Goal: Task Accomplishment & Management: Use online tool/utility

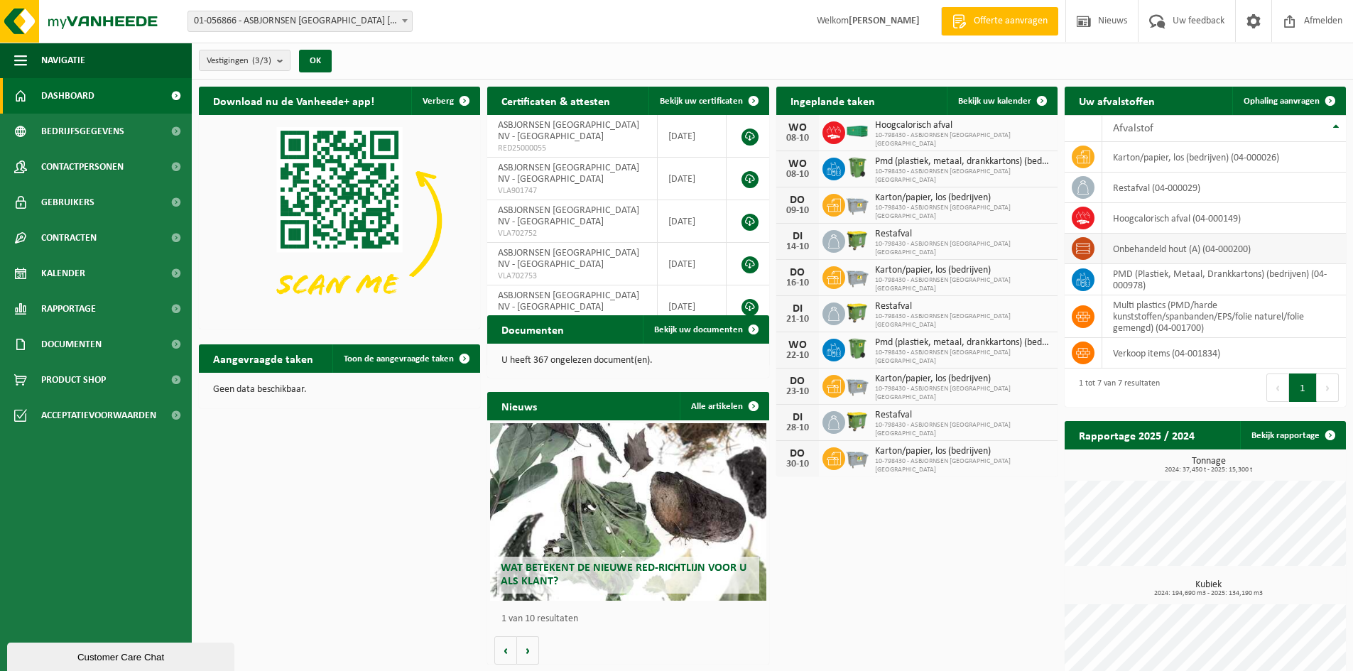
click at [1155, 249] on td "onbehandeld hout (A) (04-000200)" at bounding box center [1225, 249] width 244 height 31
click at [1292, 107] on link "Ophaling aanvragen" at bounding box center [1289, 101] width 112 height 28
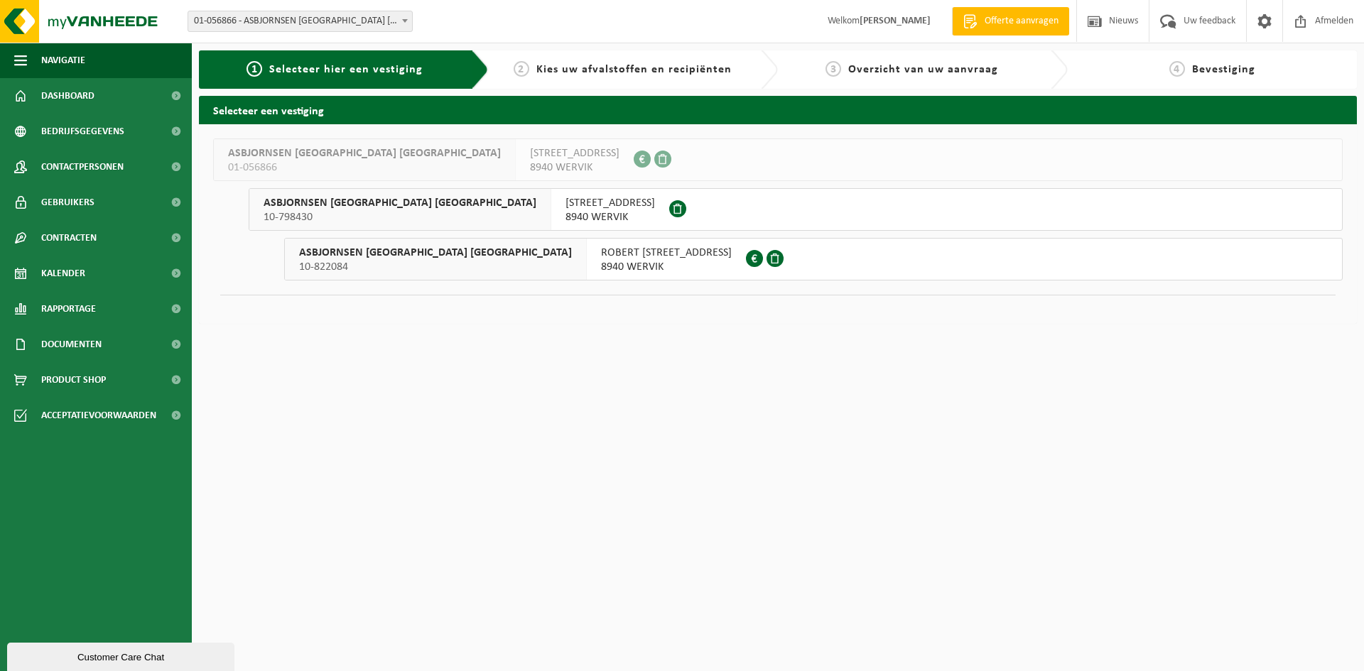
click at [565, 198] on span "HOOGWEG 54" at bounding box center [610, 203] width 90 height 14
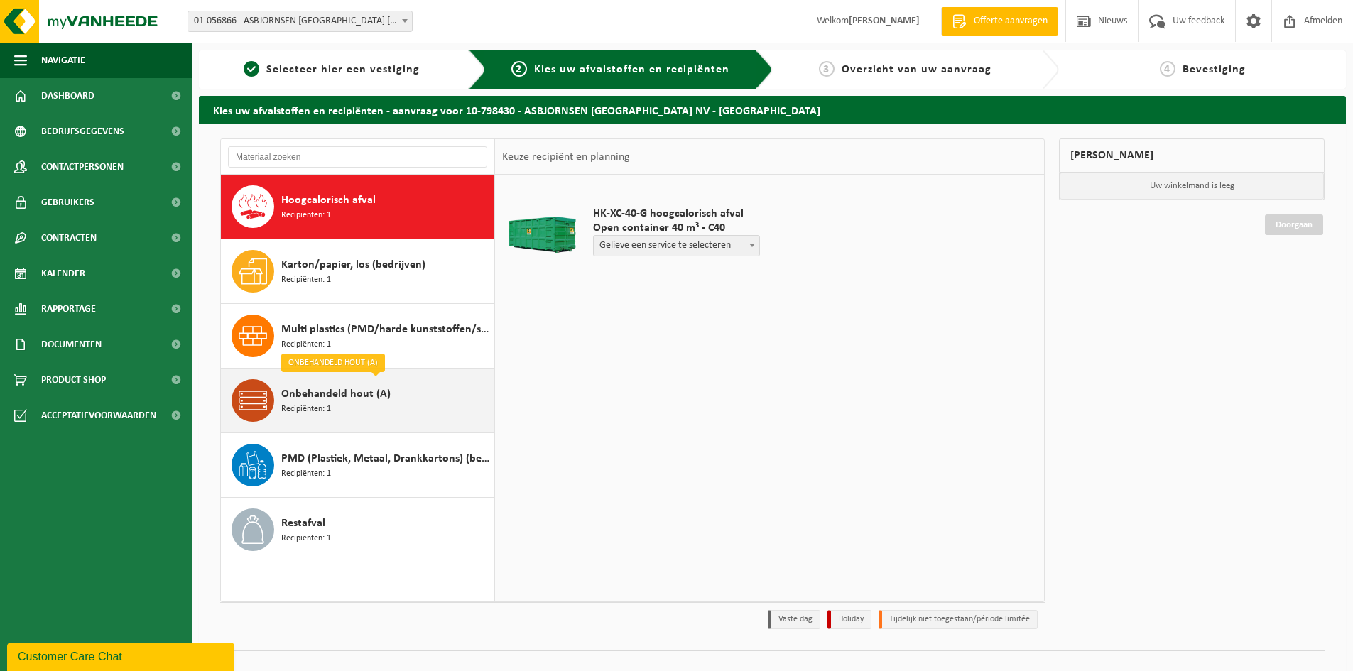
click at [337, 405] on div "Onbehandeld hout (A) Recipiënten: 1" at bounding box center [385, 400] width 209 height 43
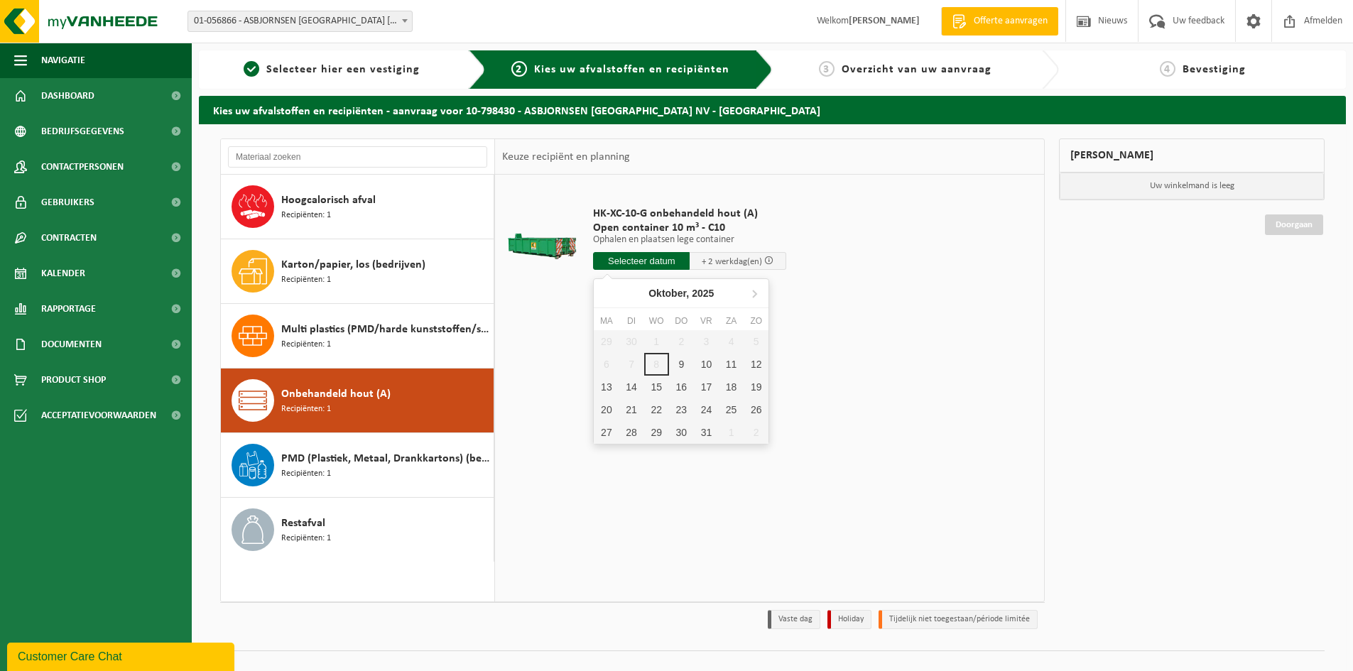
click at [661, 259] on input "text" at bounding box center [641, 261] width 97 height 18
click at [677, 364] on div "9" at bounding box center [681, 364] width 25 height 23
type input "Van 2025-10-09"
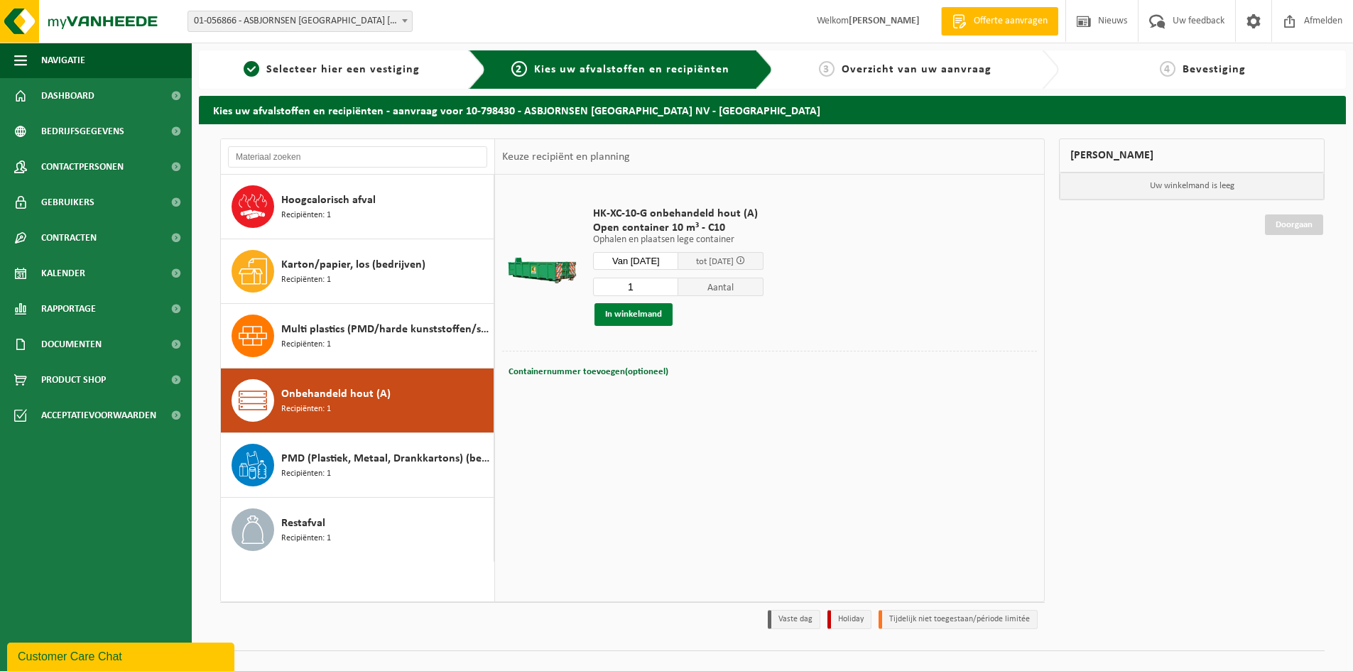
click at [634, 313] on button "In winkelmand" at bounding box center [634, 314] width 78 height 23
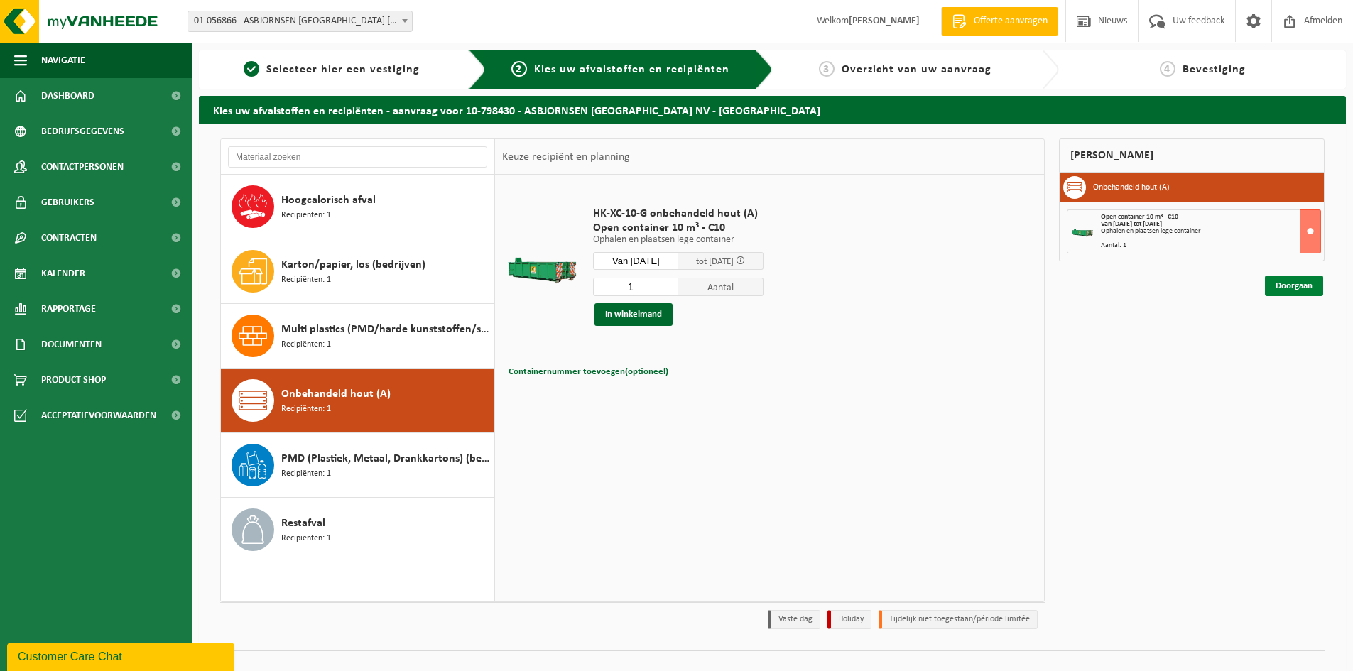
click at [1295, 281] on link "Doorgaan" at bounding box center [1294, 286] width 58 height 21
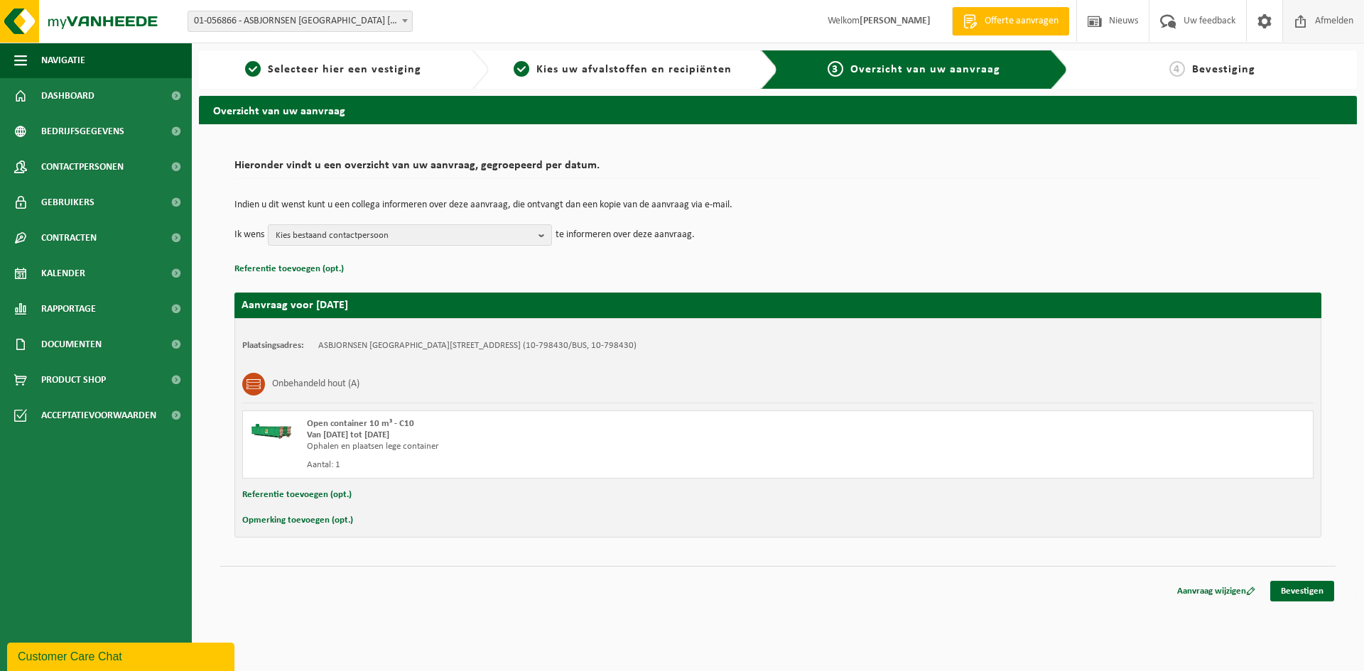
click at [1343, 26] on span "Afmelden" at bounding box center [1333, 21] width 45 height 42
